Goal: Task Accomplishment & Management: Use online tool/utility

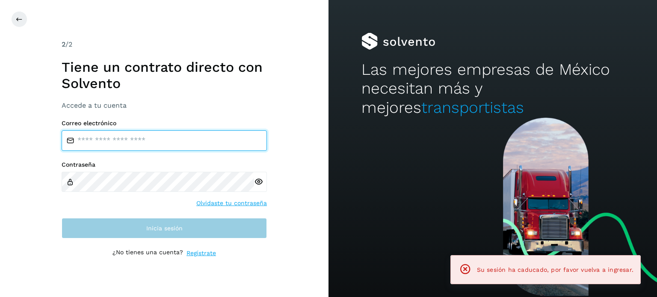
type input "**********"
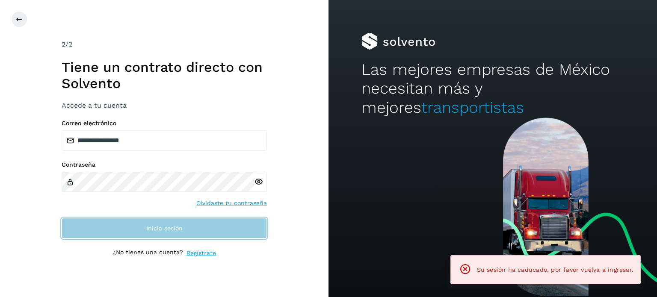
click at [125, 230] on button "Inicia sesión" at bounding box center [164, 228] width 205 height 21
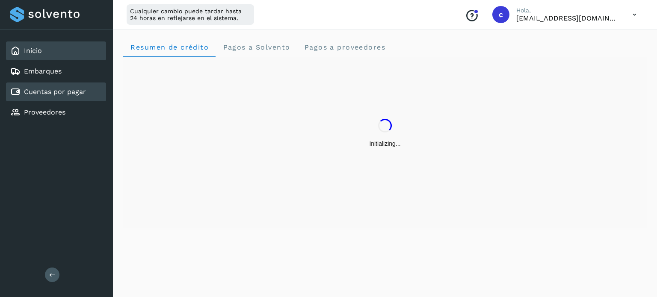
click at [80, 89] on link "Cuentas por pagar" at bounding box center [55, 92] width 62 height 8
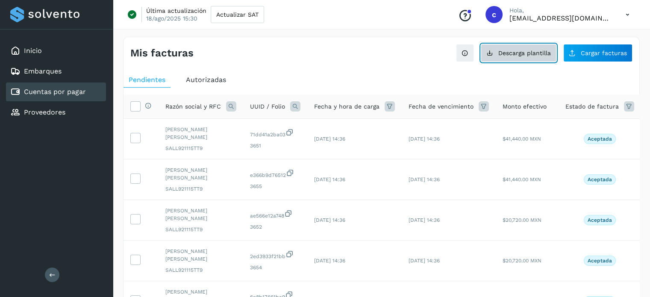
click at [544, 48] on button "Descarga plantilla" at bounding box center [519, 53] width 76 height 18
click at [533, 54] on span "Descarga plantilla" at bounding box center [525, 53] width 53 height 6
click at [400, 26] on div "Última actualización 18/ago/2025 15:30 Actualizar SAT Conoce nuestros beneficio…" at bounding box center [382, 15] width 538 height 30
click at [517, 57] on button "Descarga plantilla" at bounding box center [519, 53] width 76 height 18
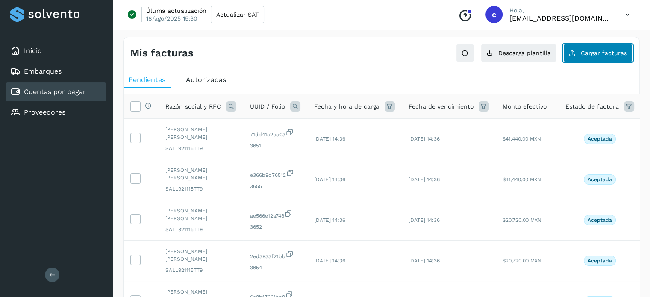
click at [594, 54] on span "Cargar facturas" at bounding box center [604, 53] width 46 height 6
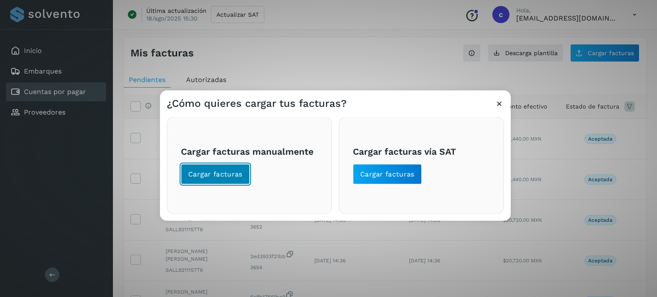
click at [233, 173] on span "Cargar facturas" at bounding box center [215, 173] width 54 height 9
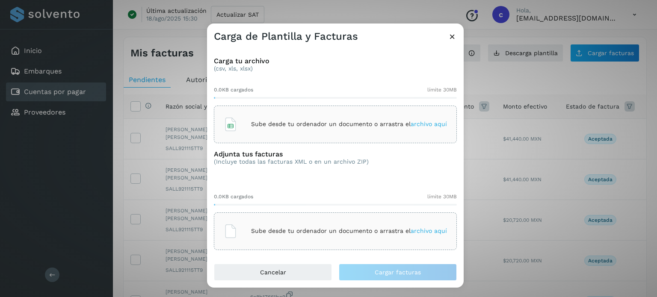
click at [260, 117] on div "Sube desde tu ordenador un documento o arrastra el archivo aquí" at bounding box center [335, 124] width 223 height 23
click at [452, 38] on icon at bounding box center [452, 36] width 9 height 9
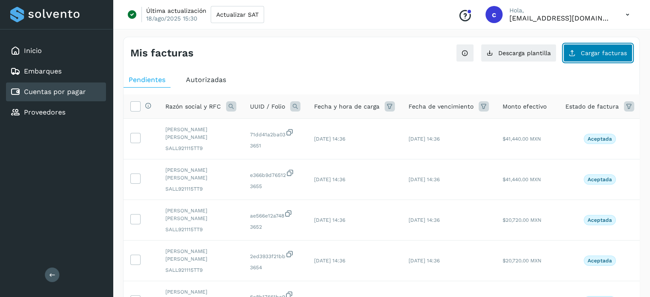
click at [588, 50] on span "Cargar facturas" at bounding box center [604, 53] width 46 height 6
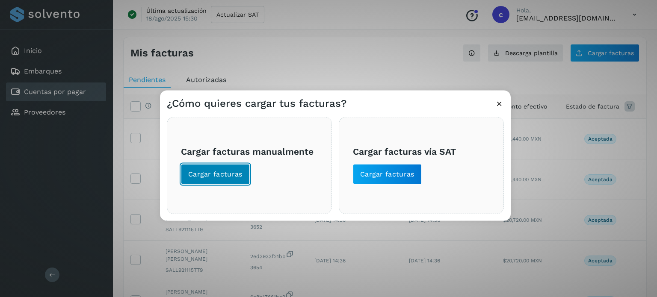
click at [237, 173] on span "Cargar facturas" at bounding box center [215, 173] width 54 height 9
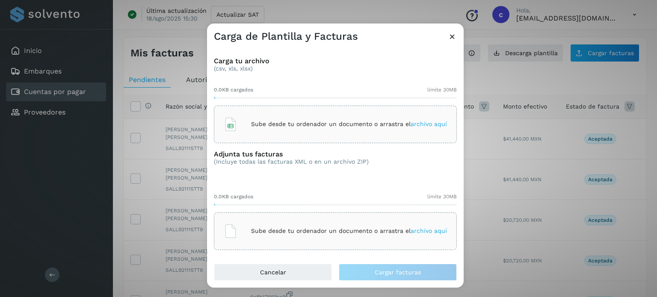
click at [281, 126] on p "Sube desde tu ordenador un documento o arrastra el archivo aquí" at bounding box center [349, 124] width 196 height 7
click at [255, 229] on p "Sube desde tu ordenador un documento o arrastra el archivo aquí" at bounding box center [349, 231] width 196 height 7
click at [264, 224] on div "Sube desde tu ordenador un documento o arrastra el archivo aquí" at bounding box center [335, 231] width 223 height 23
click at [283, 230] on p "Sube desde tu ordenador un documento o arrastra el archivo aquí" at bounding box center [349, 231] width 196 height 7
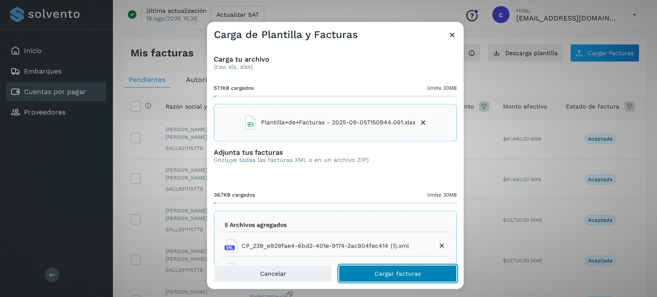
click at [382, 277] on button "Cargar facturas" at bounding box center [398, 273] width 118 height 17
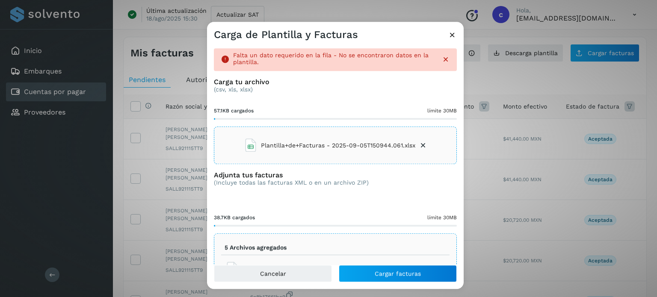
click at [301, 139] on span "Plantilla+de+Facturas - 2025-09-05T150944.061.xlsx" at bounding box center [329, 146] width 171 height 14
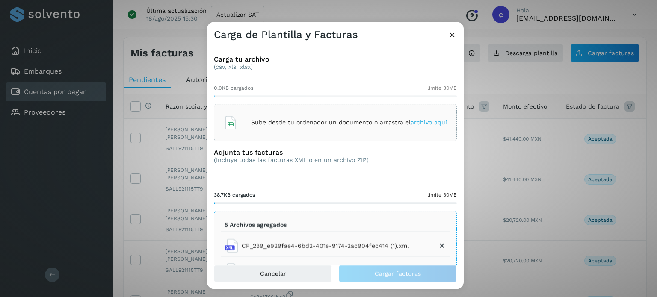
click at [452, 38] on icon at bounding box center [452, 34] width 9 height 9
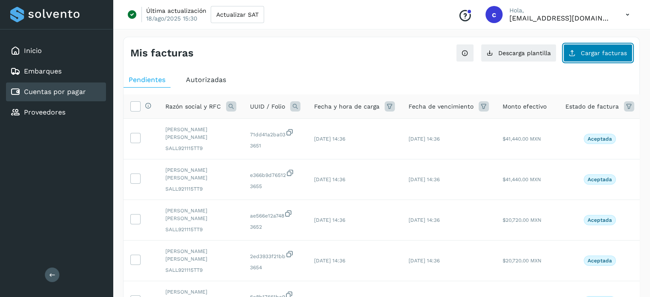
click at [573, 54] on icon at bounding box center [572, 53] width 7 height 7
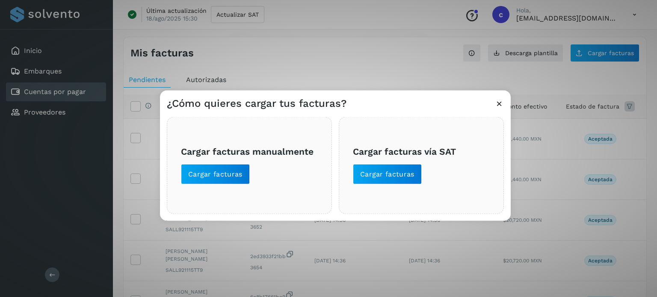
click at [383, 34] on div "¿Cómo quieres cargar tus facturas? Cargar facturas manualmente Cargar facturas …" at bounding box center [328, 148] width 657 height 297
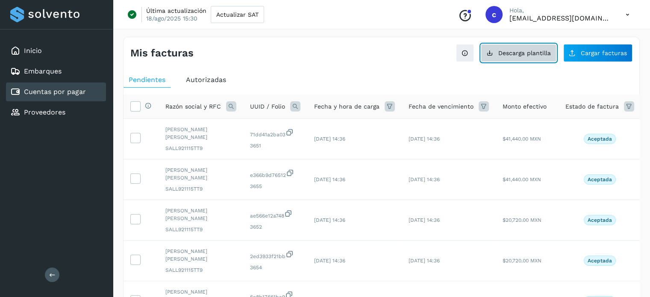
click at [519, 52] on span "Descarga plantilla" at bounding box center [525, 53] width 53 height 6
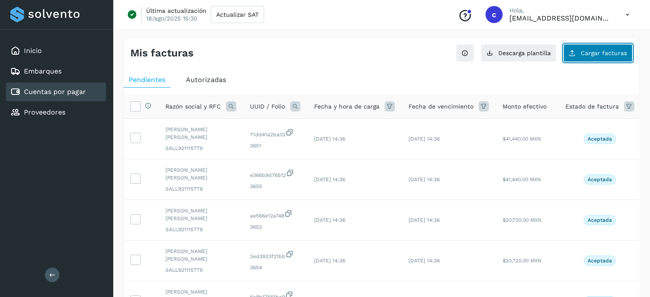
click at [602, 53] on span "Cargar facturas" at bounding box center [604, 53] width 46 height 6
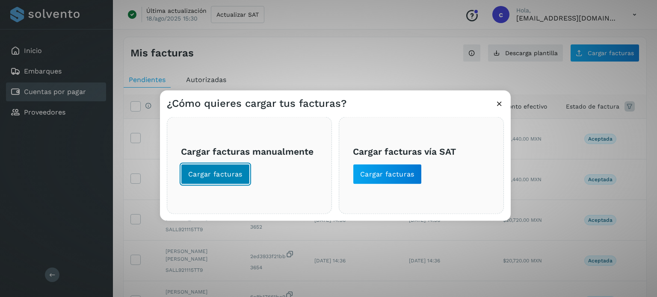
click at [237, 174] on span "Cargar facturas" at bounding box center [215, 173] width 54 height 9
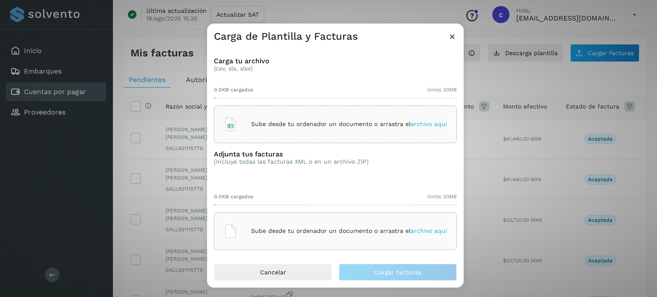
click at [272, 116] on div "Sube desde tu ordenador un documento o arrastra el archivo aquí" at bounding box center [335, 124] width 223 height 23
click at [243, 239] on div "Sube desde tu ordenador un documento o arrastra el archivo aquí" at bounding box center [335, 231] width 223 height 23
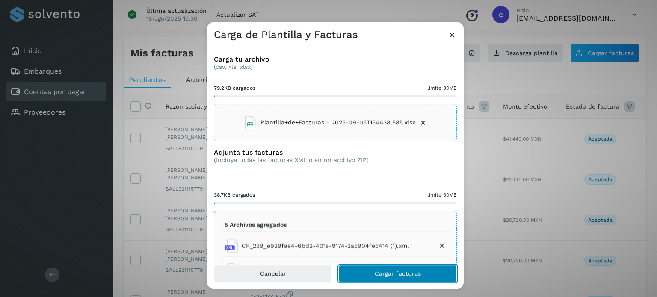
click at [380, 269] on button "Cargar facturas" at bounding box center [398, 273] width 118 height 17
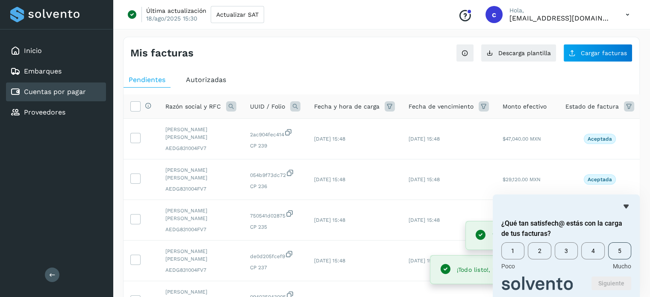
click at [618, 250] on span "5" at bounding box center [620, 250] width 23 height 17
click at [606, 288] on button "Siguiente" at bounding box center [612, 284] width 40 height 14
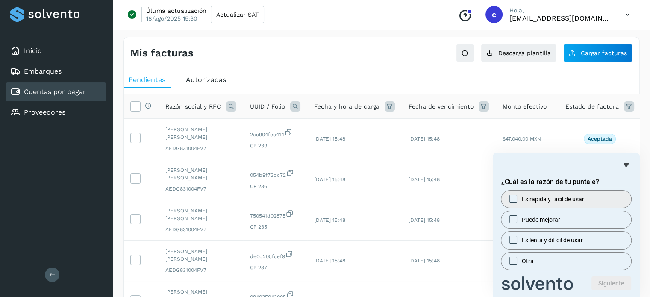
click at [536, 201] on span "Es rápida y fácil de usar" at bounding box center [553, 199] width 62 height 9
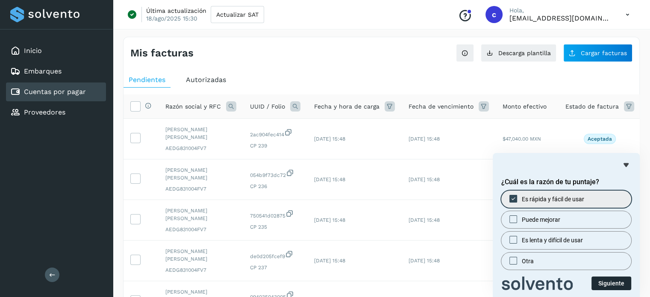
click at [607, 287] on button "Siguiente" at bounding box center [612, 284] width 40 height 14
